Goal: Information Seeking & Learning: Learn about a topic

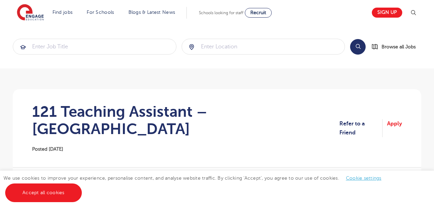
scroll to position [311, 0]
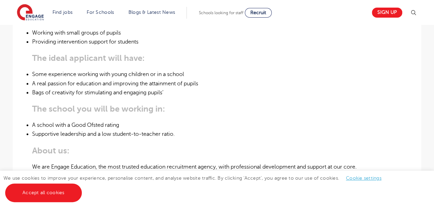
click at [275, 88] on li "Bags of creativity for stimulating and engaging pupils’" at bounding box center [217, 92] width 370 height 9
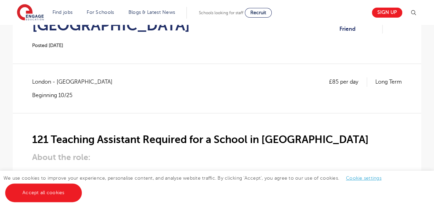
scroll to position [0, 0]
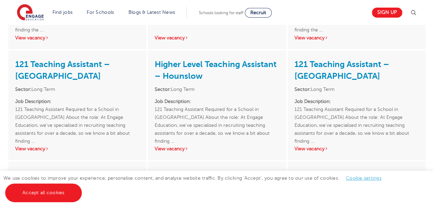
scroll to position [345, 0]
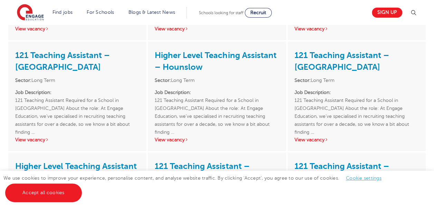
click at [172, 140] on link "View vacancy" at bounding box center [172, 139] width 34 height 5
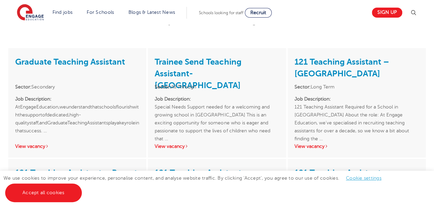
scroll to position [104, 0]
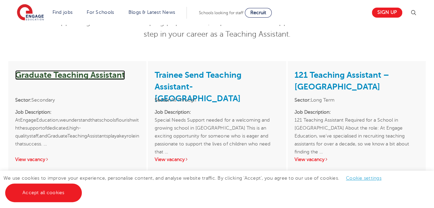
click at [108, 77] on link "Graduate Teaching Assistant" at bounding box center [70, 75] width 110 height 10
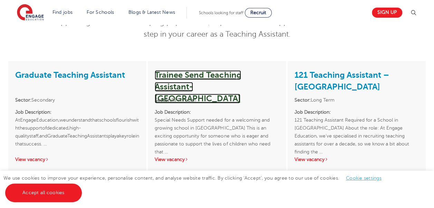
click at [177, 74] on link "Trainee Send Teaching Assistant- Eastbourne" at bounding box center [198, 86] width 86 height 33
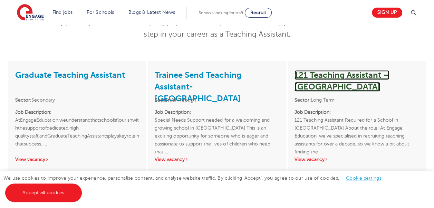
click at [389, 75] on link "121 Teaching Assistant – Bexley" at bounding box center [341, 80] width 95 height 21
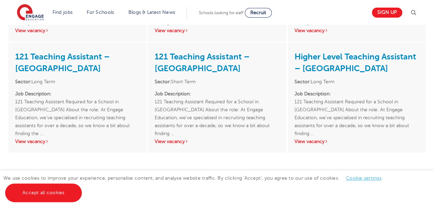
scroll to position [690, 0]
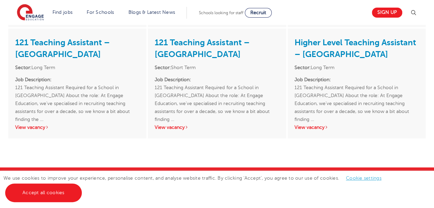
click at [315, 128] on link "View vacancy" at bounding box center [311, 127] width 34 height 5
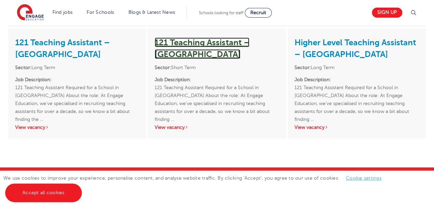
click at [201, 43] on link "121 Teaching Assistant – Lewisham" at bounding box center [202, 48] width 95 height 21
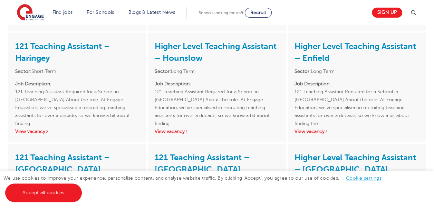
scroll to position [587, 0]
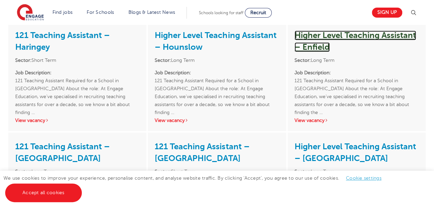
click at [344, 37] on link "Higher Level Teaching Assistant – Enfield" at bounding box center [354, 40] width 121 height 21
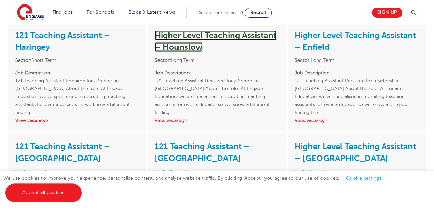
click at [233, 35] on link "Higher Level Teaching Assistant – Hounslow" at bounding box center [215, 40] width 121 height 21
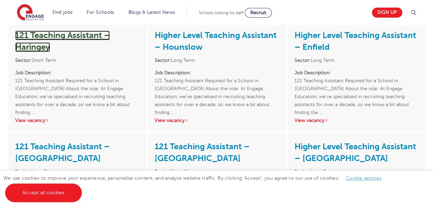
click at [39, 48] on link "121 Teaching Assistant – Haringey" at bounding box center [62, 40] width 95 height 21
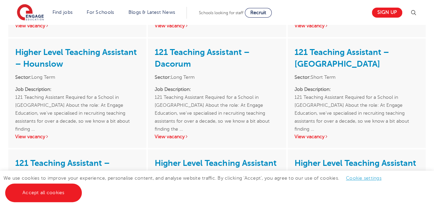
scroll to position [449, 0]
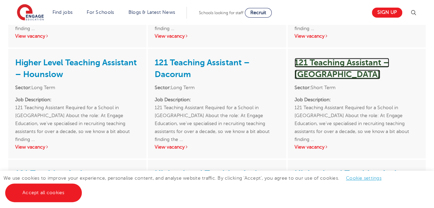
click at [316, 77] on link "121 Teaching Assistant – Hertsmere" at bounding box center [341, 68] width 95 height 21
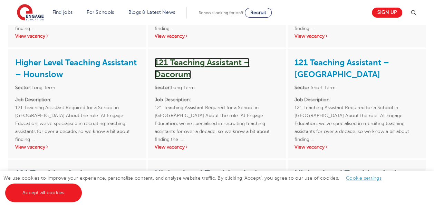
click at [179, 73] on link "121 Teaching Assistant – Dacorum" at bounding box center [202, 68] width 95 height 21
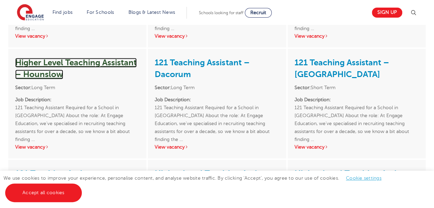
click at [72, 62] on link "Higher Level Teaching Assistant – Hounslow" at bounding box center [75, 68] width 121 height 21
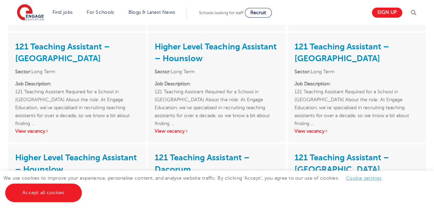
scroll to position [345, 0]
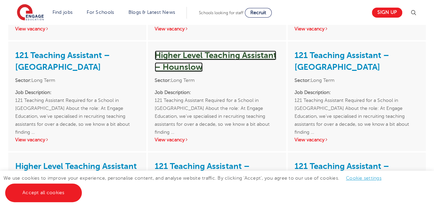
click at [208, 57] on link "Higher Level Teaching Assistant – Hounslow" at bounding box center [215, 60] width 121 height 21
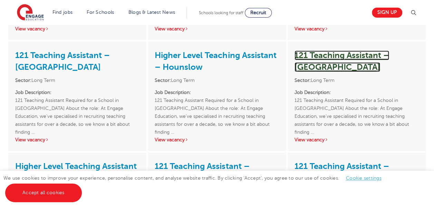
click at [362, 53] on link "121 Teaching Assistant – Wandsworth" at bounding box center [341, 60] width 95 height 21
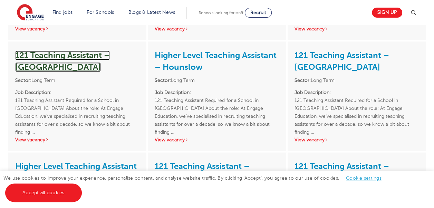
click at [45, 65] on link "121 Teaching Assistant – Redbridge" at bounding box center [62, 60] width 95 height 21
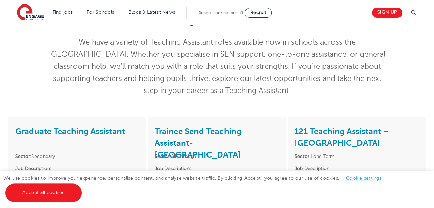
scroll to position [104, 0]
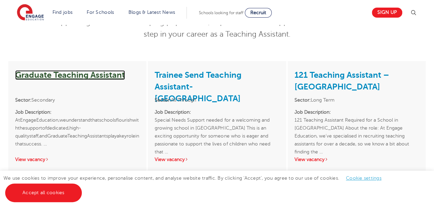
click at [93, 77] on link "Graduate Teaching Assistant" at bounding box center [70, 75] width 110 height 10
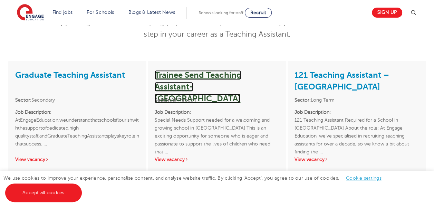
click at [185, 72] on link "Trainee Send Teaching Assistant- Eastbourne" at bounding box center [198, 86] width 86 height 33
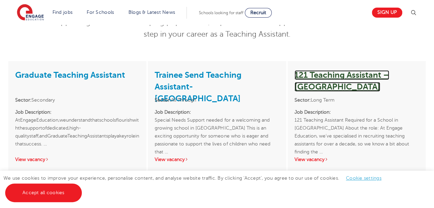
click at [356, 75] on link "121 Teaching Assistant – Bexley" at bounding box center [341, 80] width 95 height 21
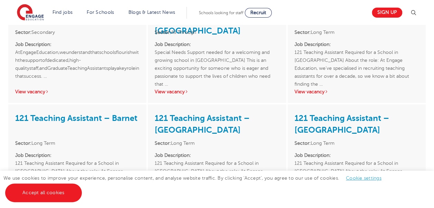
scroll to position [173, 0]
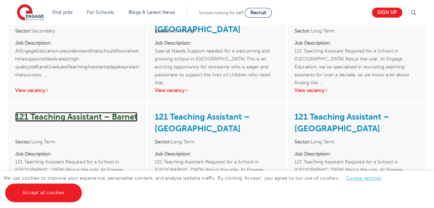
click at [80, 116] on link "121 Teaching Assistant – Barnet" at bounding box center [76, 117] width 122 height 10
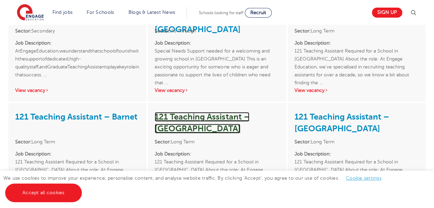
click at [202, 120] on link "121 Teaching Assistant – Tower Hamlets" at bounding box center [202, 122] width 95 height 21
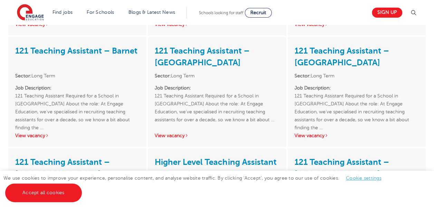
scroll to position [242, 0]
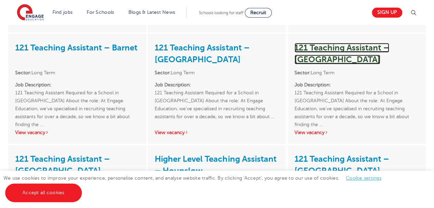
click at [389, 48] on link "121 Teaching Assistant – Slough" at bounding box center [341, 53] width 95 height 21
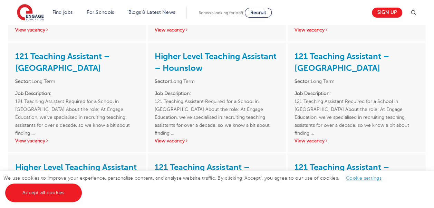
scroll to position [345, 0]
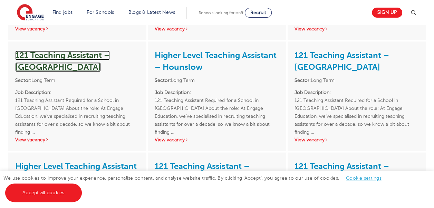
click at [73, 56] on link "121 Teaching Assistant – Redbridge" at bounding box center [62, 60] width 95 height 21
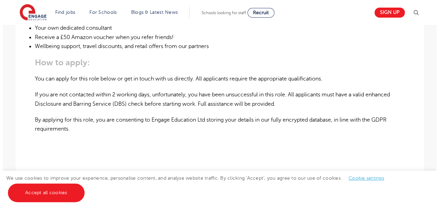
scroll to position [552, 0]
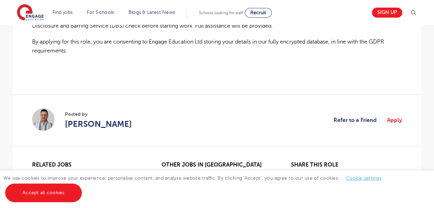
click at [415, 12] on img at bounding box center [413, 13] width 8 height 8
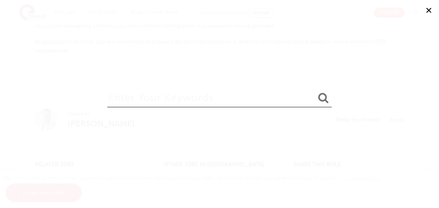
click at [191, 100] on input "search" at bounding box center [219, 96] width 224 height 22
type input "katie"
click at [320, 99] on icon "submit" at bounding box center [323, 97] width 10 height 11
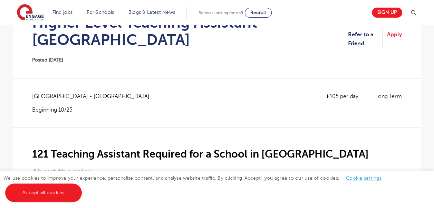
scroll to position [104, 0]
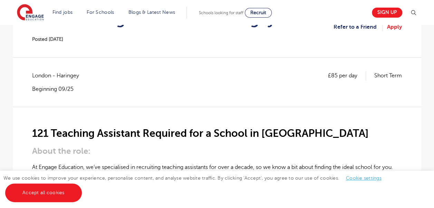
scroll to position [104, 0]
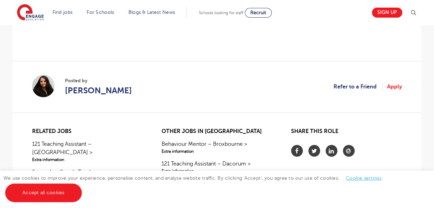
scroll to position [587, 0]
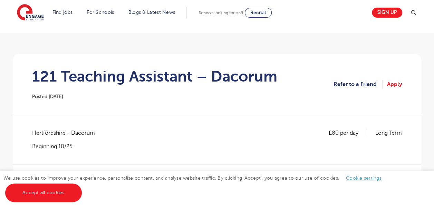
scroll to position [35, 0]
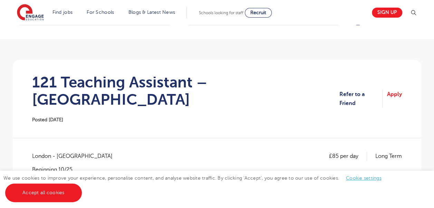
scroll to position [104, 0]
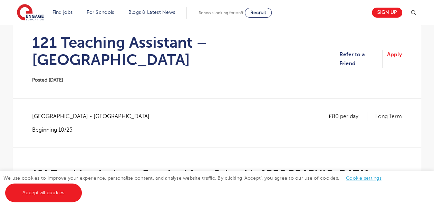
scroll to position [207, 0]
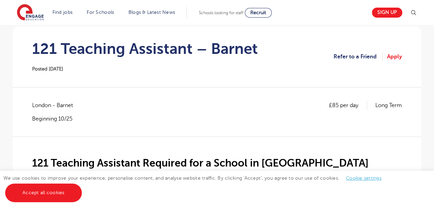
scroll to position [69, 0]
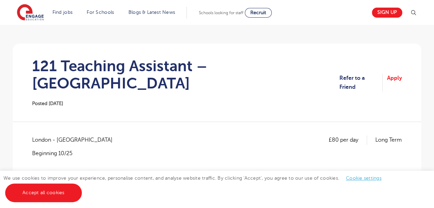
scroll to position [104, 0]
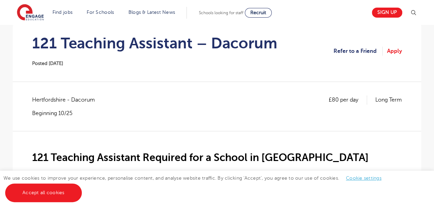
scroll to position [69, 0]
